Goal: Browse casually: Explore the website without a specific task or goal

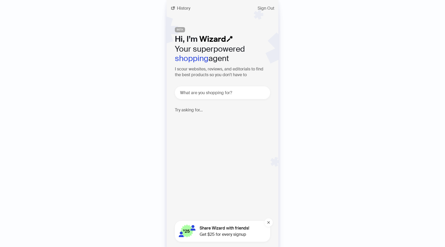
scroll to position [1369, 0]
click at [131, 57] on div "History Sign Out BETA Hi, I’m Your superpowered shopping agent I scour websites…" at bounding box center [222, 123] width 445 height 247
click at [178, 9] on span "History" at bounding box center [183, 8] width 13 height 4
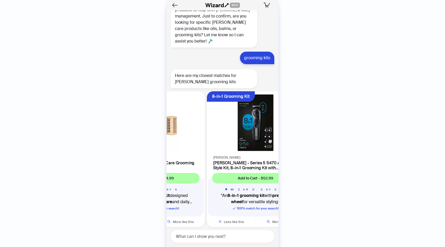
drag, startPoint x: 260, startPoint y: 140, endPoint x: 232, endPoint y: 140, distance: 28.1
click at [219, 138] on ul "Soothes Dry, Itchy Skin Pursonic Pursonic [PERSON_NAME] Care Grooming Kit Add t…" at bounding box center [221, 160] width 115 height 142
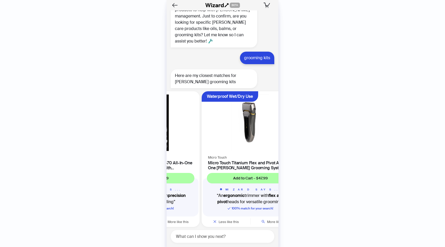
drag, startPoint x: 250, startPoint y: 140, endPoint x: 192, endPoint y: 140, distance: 57.3
click at [203, 140] on ul "Soothes Dry, Itchy Skin Pursonic Pursonic [PERSON_NAME] Care Grooming Kit Add t…" at bounding box center [221, 160] width 115 height 142
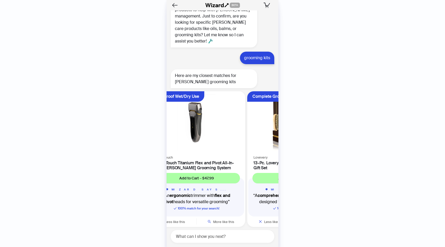
drag, startPoint x: 242, startPoint y: 141, endPoint x: 221, endPoint y: 142, distance: 20.9
click at [227, 141] on img at bounding box center [196, 122] width 91 height 57
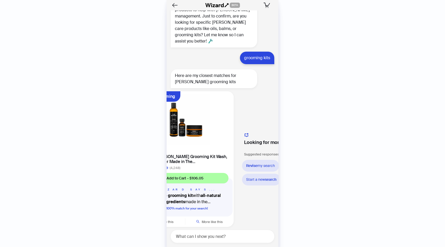
scroll to position [0, 553]
